Goal: Check status: Check status

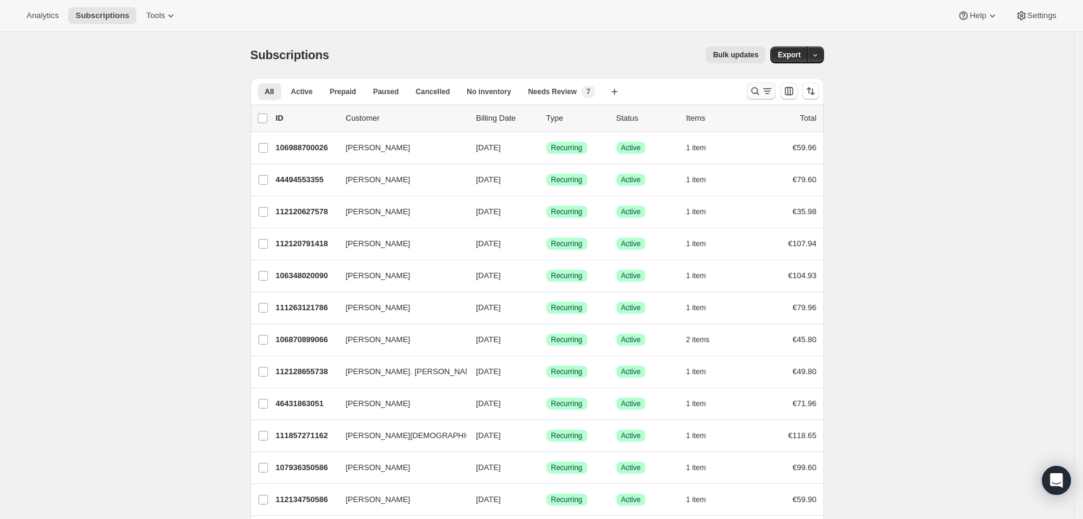
click at [759, 91] on icon "Search and filter results" at bounding box center [755, 91] width 12 height 12
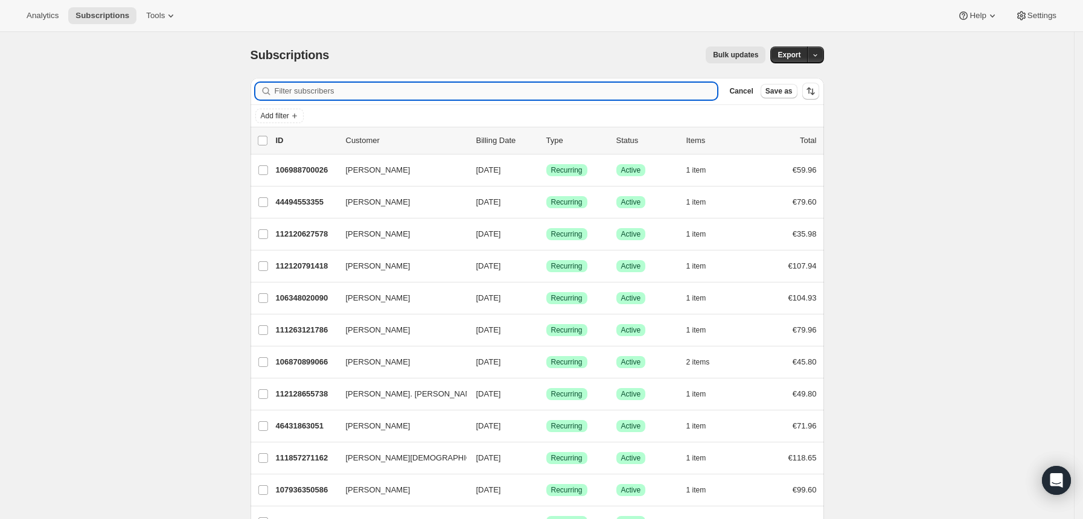
click at [680, 89] on input "Filter subscribers" at bounding box center [496, 91] width 443 height 17
paste input "[EMAIL_ADDRESS][DOMAIN_NAME]"
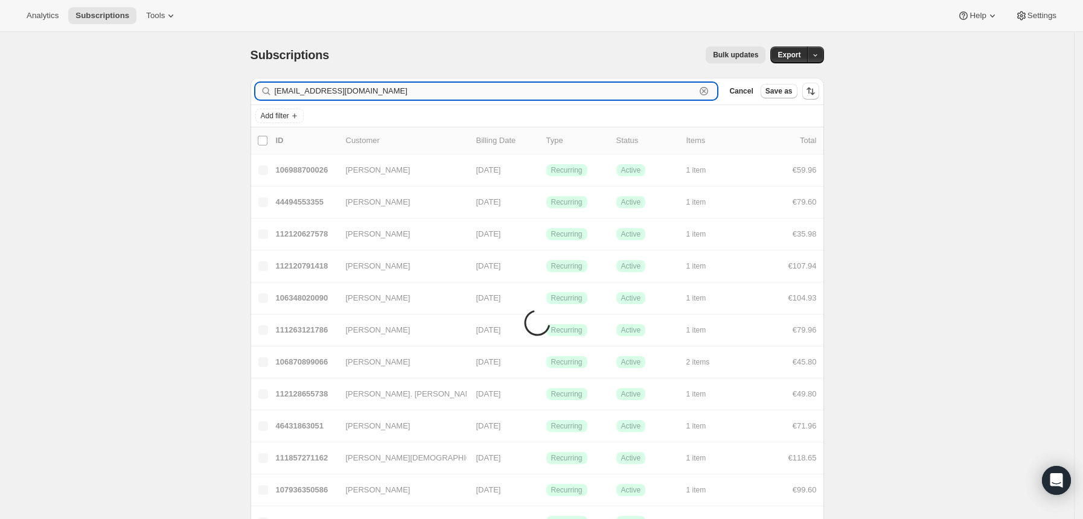
type input "[EMAIL_ADDRESS][DOMAIN_NAME]"
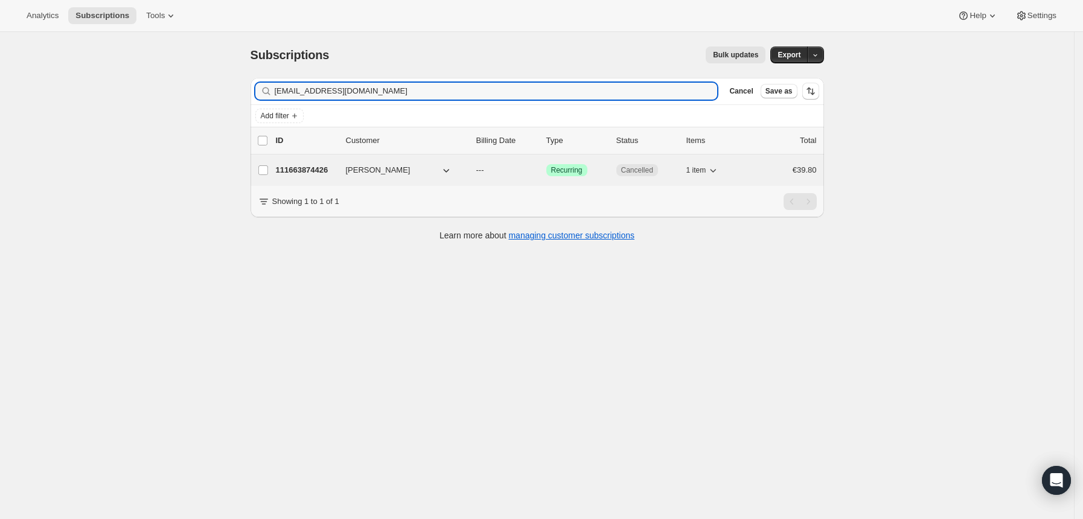
click at [612, 172] on div "111663874426 [PERSON_NAME] --- Success Recurring Cancelled 1 item €39.80" at bounding box center [546, 170] width 541 height 17
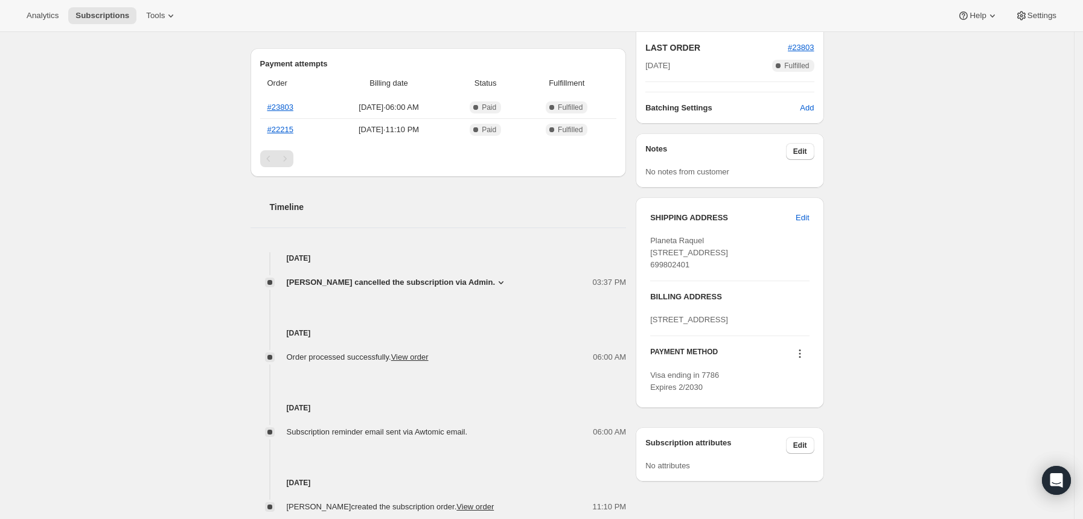
scroll to position [198, 0]
